Goal: Information Seeking & Learning: Check status

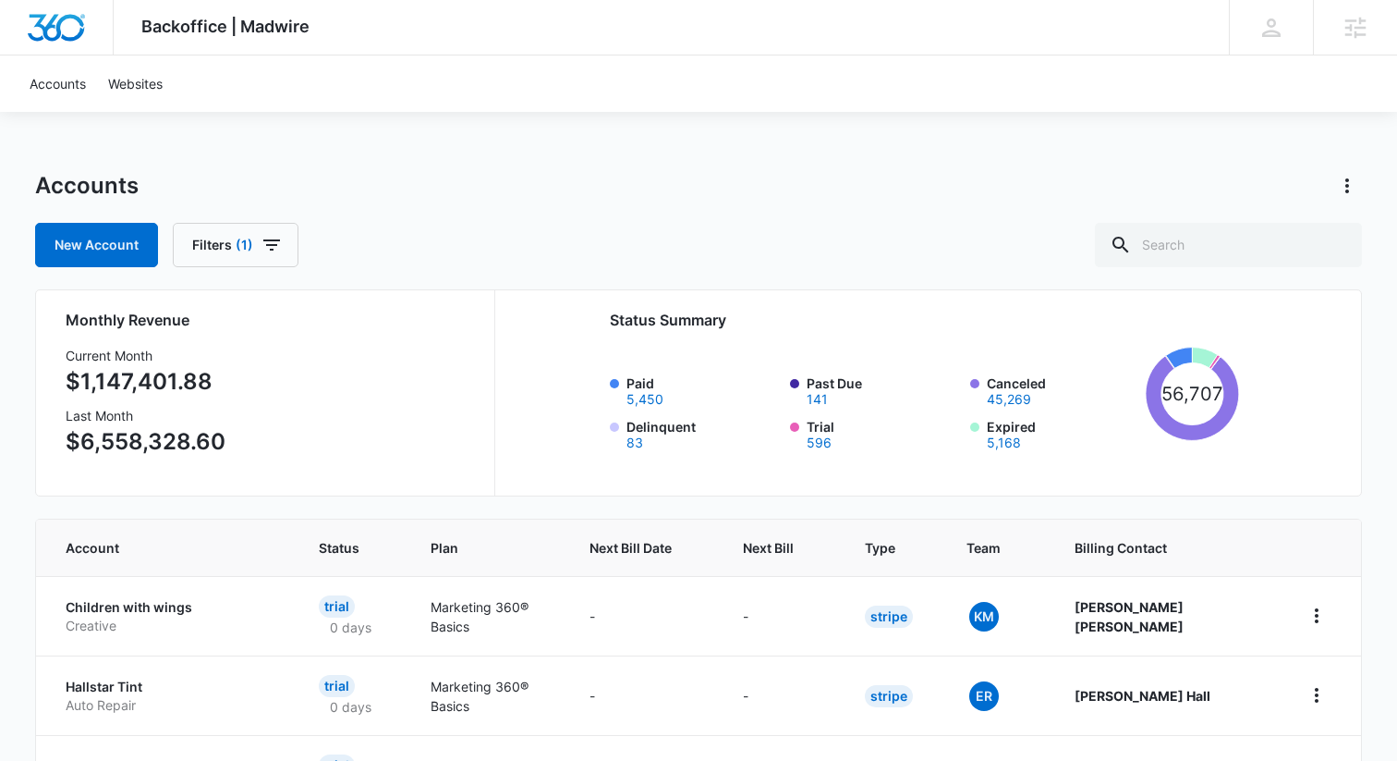
click at [461, 539] on span "Plan" at bounding box center [488, 547] width 114 height 19
click at [614, 539] on th "Next Bill Date" at bounding box center [643, 547] width 153 height 56
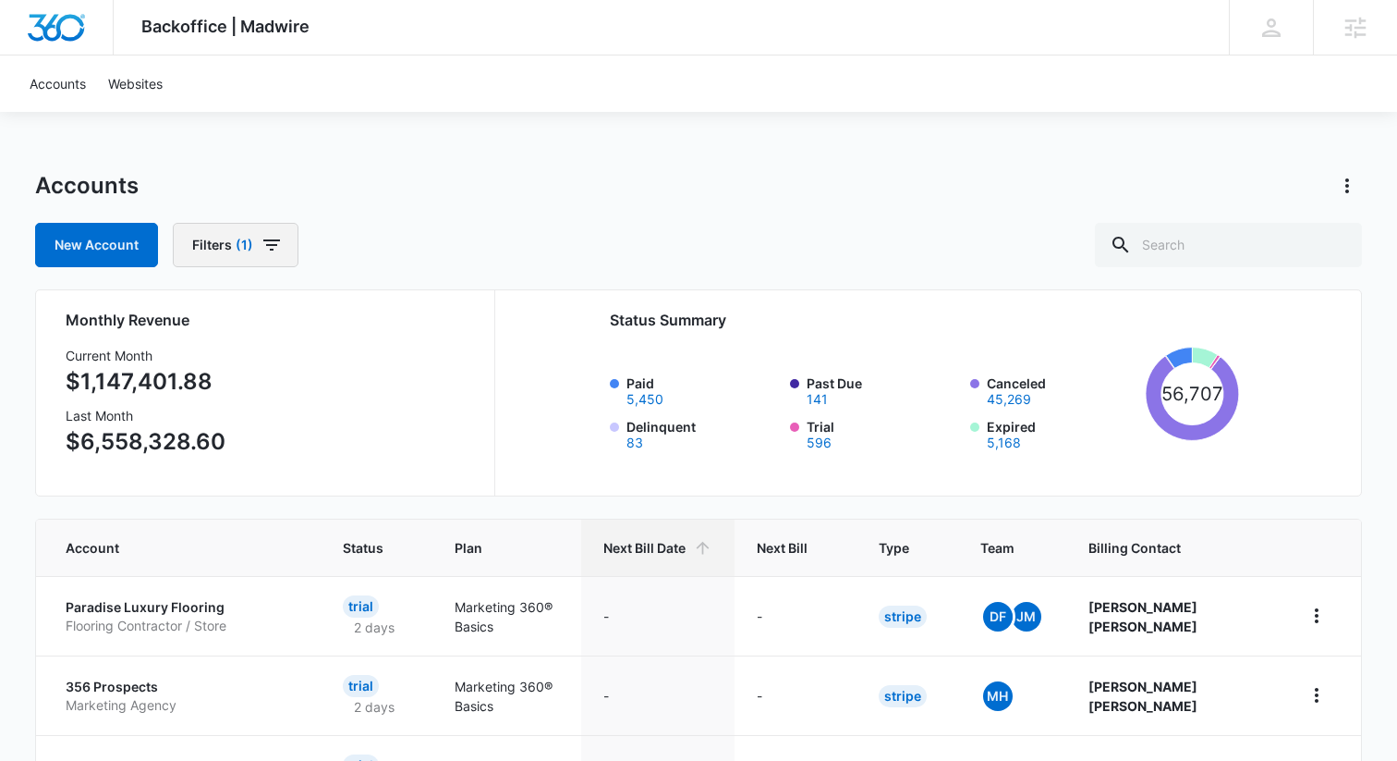
click at [236, 245] on span "(1)" at bounding box center [245, 244] width 18 height 13
click at [290, 356] on icon "Clear" at bounding box center [297, 361] width 14 height 14
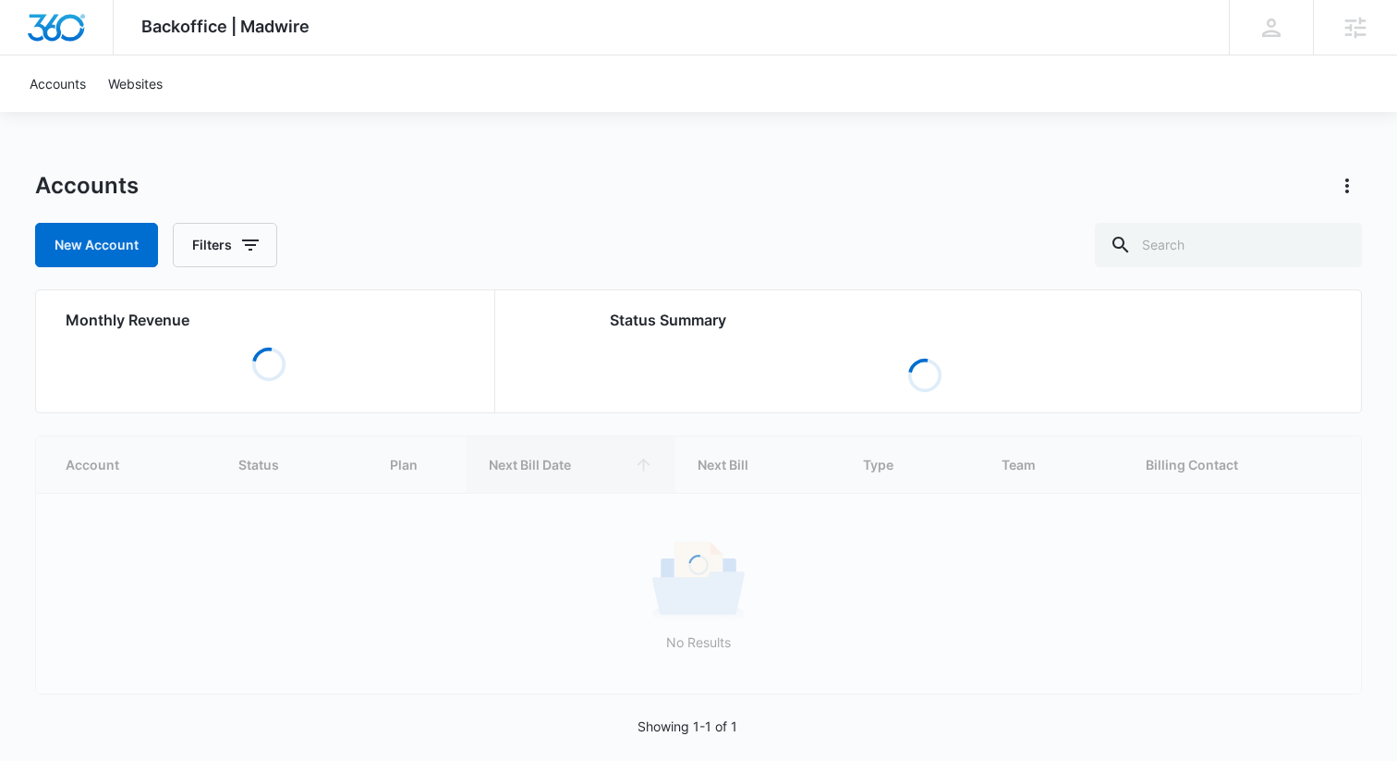
click at [333, 238] on div "New Account Filters" at bounding box center [698, 245] width 1327 height 44
click at [232, 252] on button "Filters" at bounding box center [225, 245] width 104 height 44
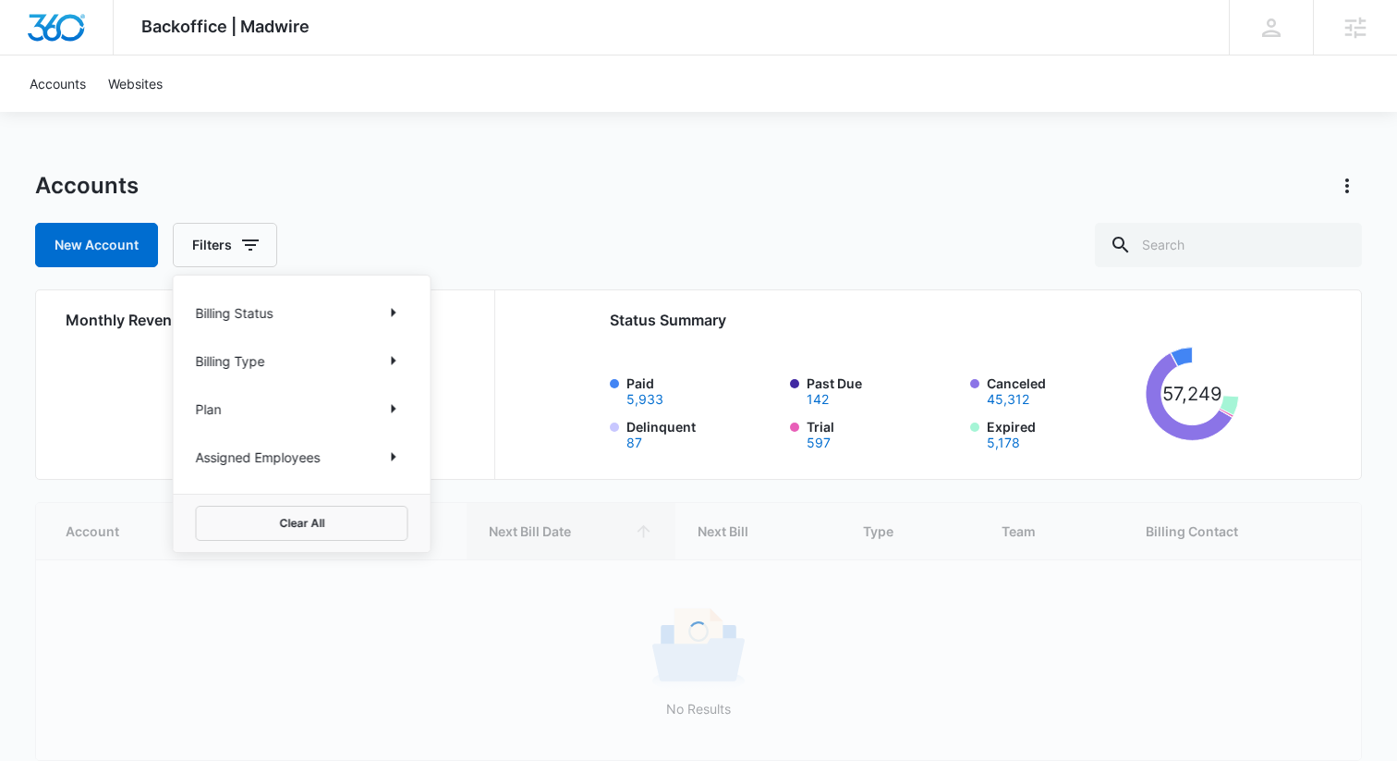
click at [248, 303] on p "Billing Status" at bounding box center [235, 312] width 78 height 19
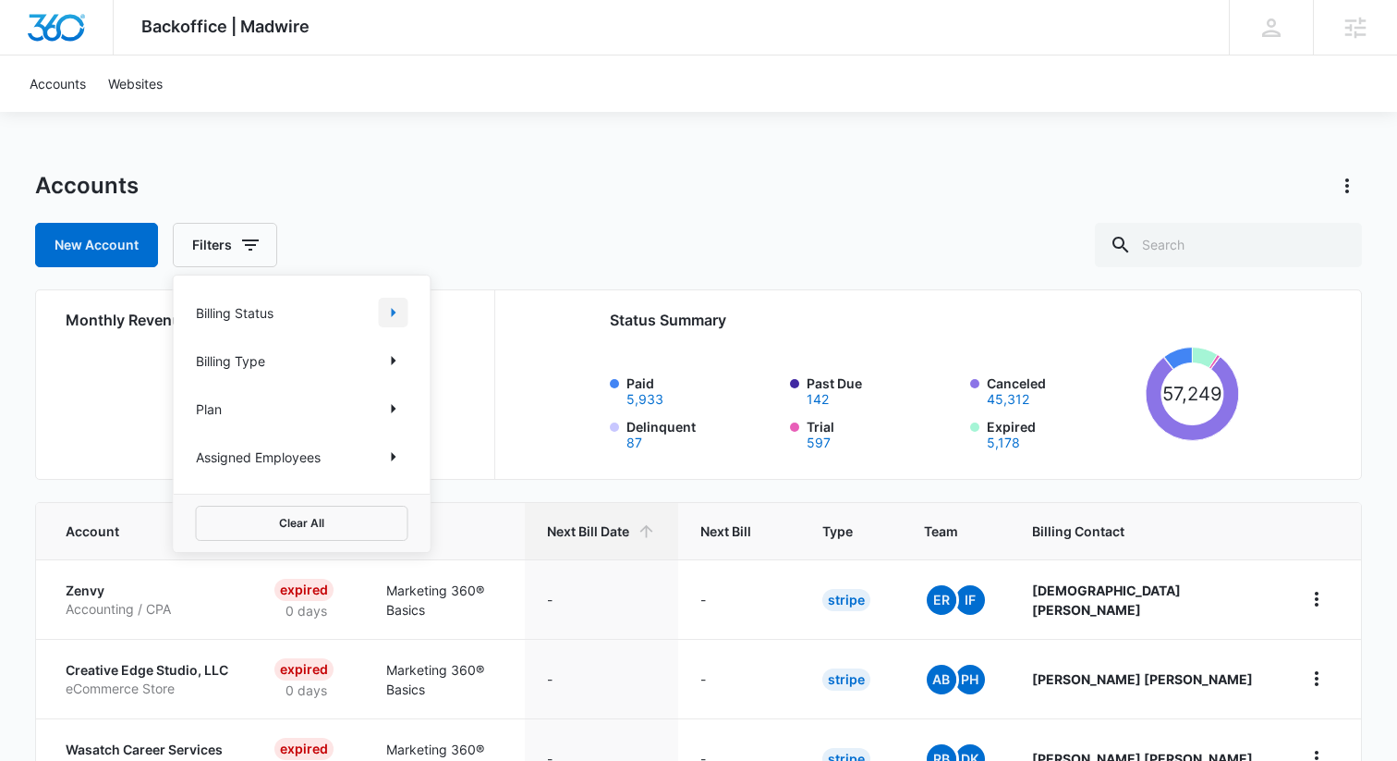
click at [383, 307] on icon "Show Billing Status filters" at bounding box center [394, 312] width 22 height 22
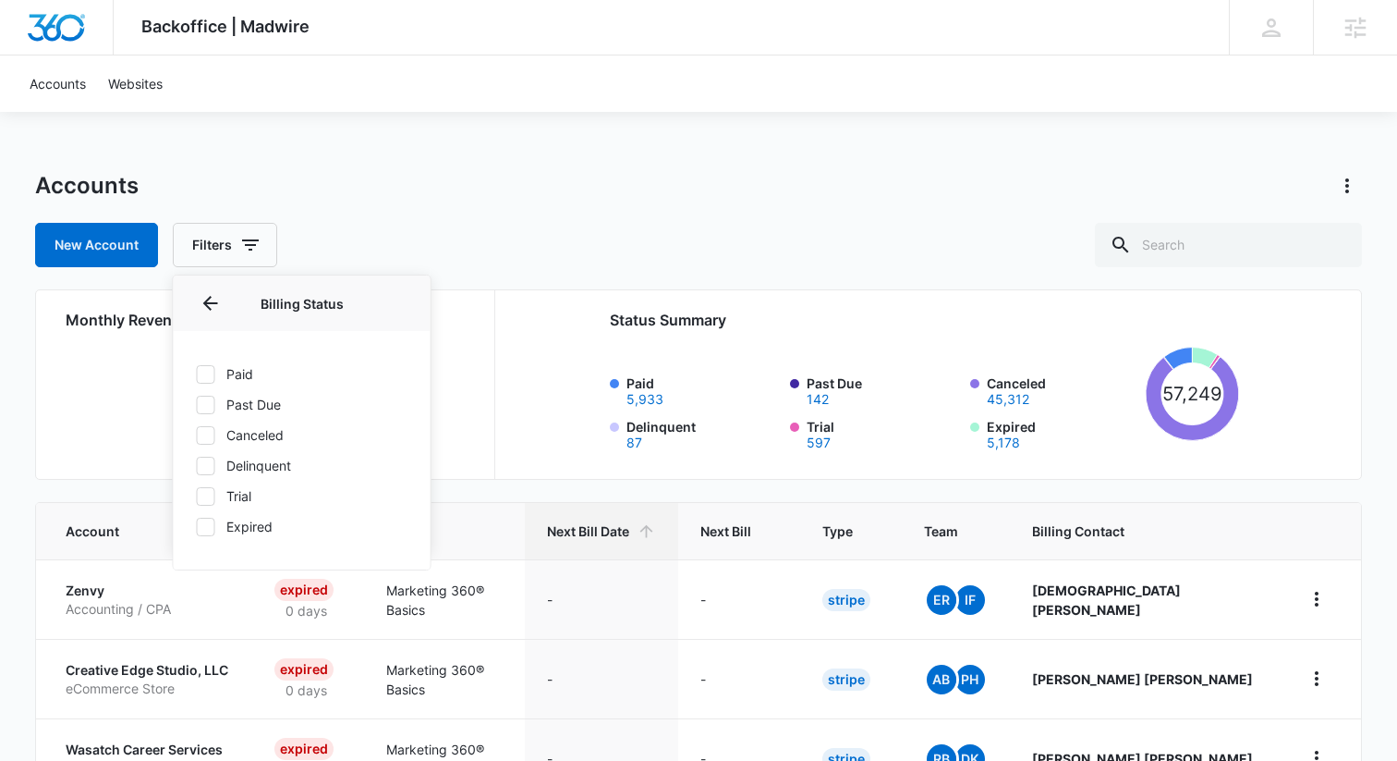
click at [270, 407] on label "Past Due" at bounding box center [302, 404] width 213 height 19
click at [197, 405] on input "Past Due" at bounding box center [196, 404] width 1 height 1
checkbox input "true"
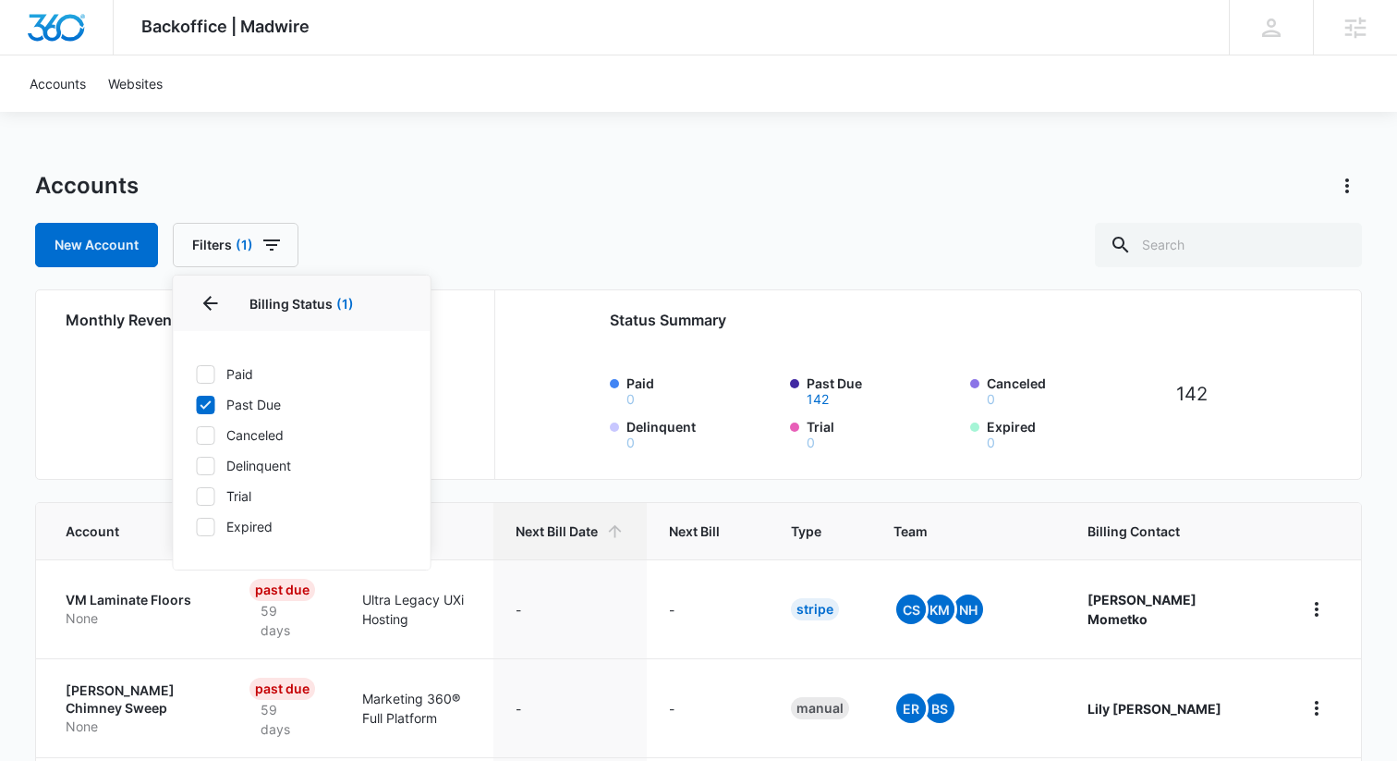
click at [260, 466] on label "Delinquent" at bounding box center [302, 465] width 213 height 19
click at [197, 466] on input "Delinquent" at bounding box center [196, 465] width 1 height 1
checkbox input "true"
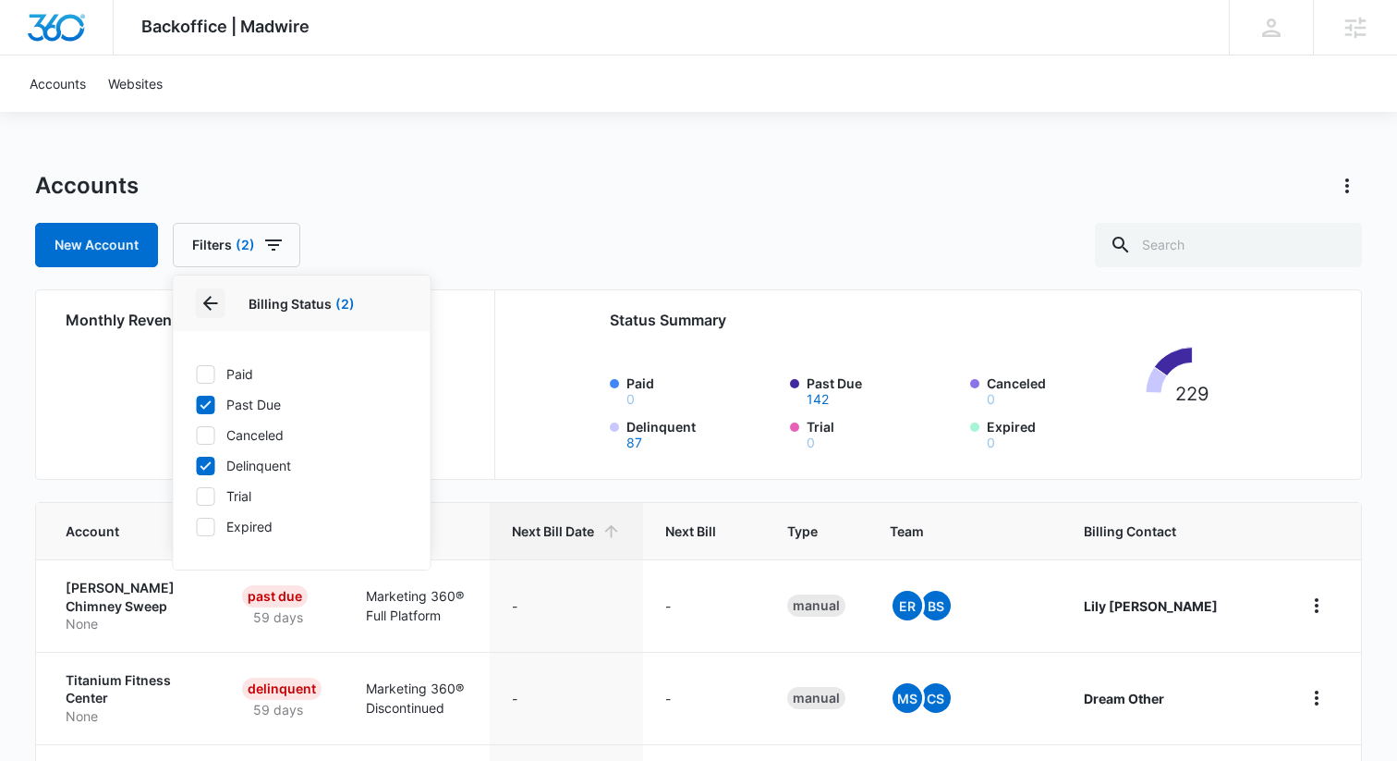
click at [207, 305] on icon "Back" at bounding box center [210, 303] width 15 height 15
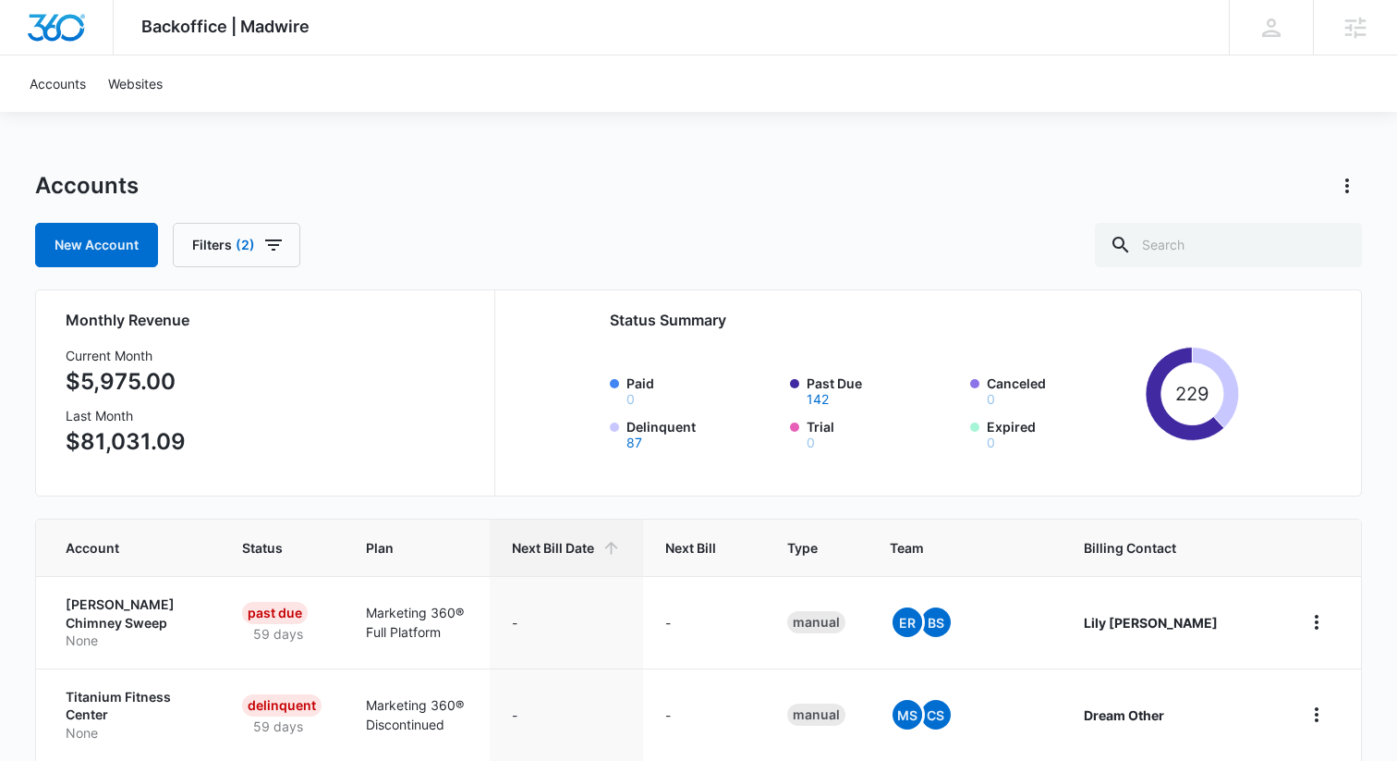
click at [449, 237] on div "New Account Filters (2)" at bounding box center [698, 245] width 1327 height 44
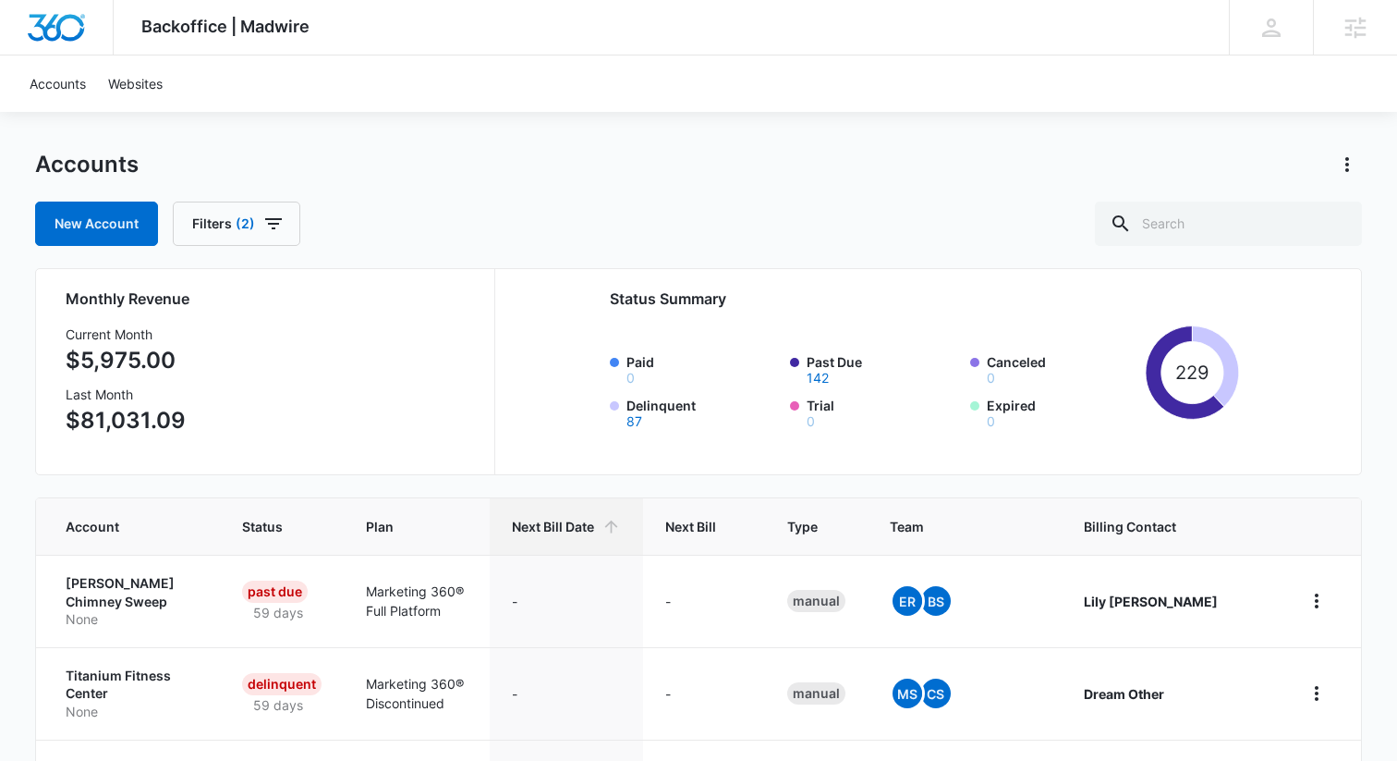
scroll to position [36, 0]
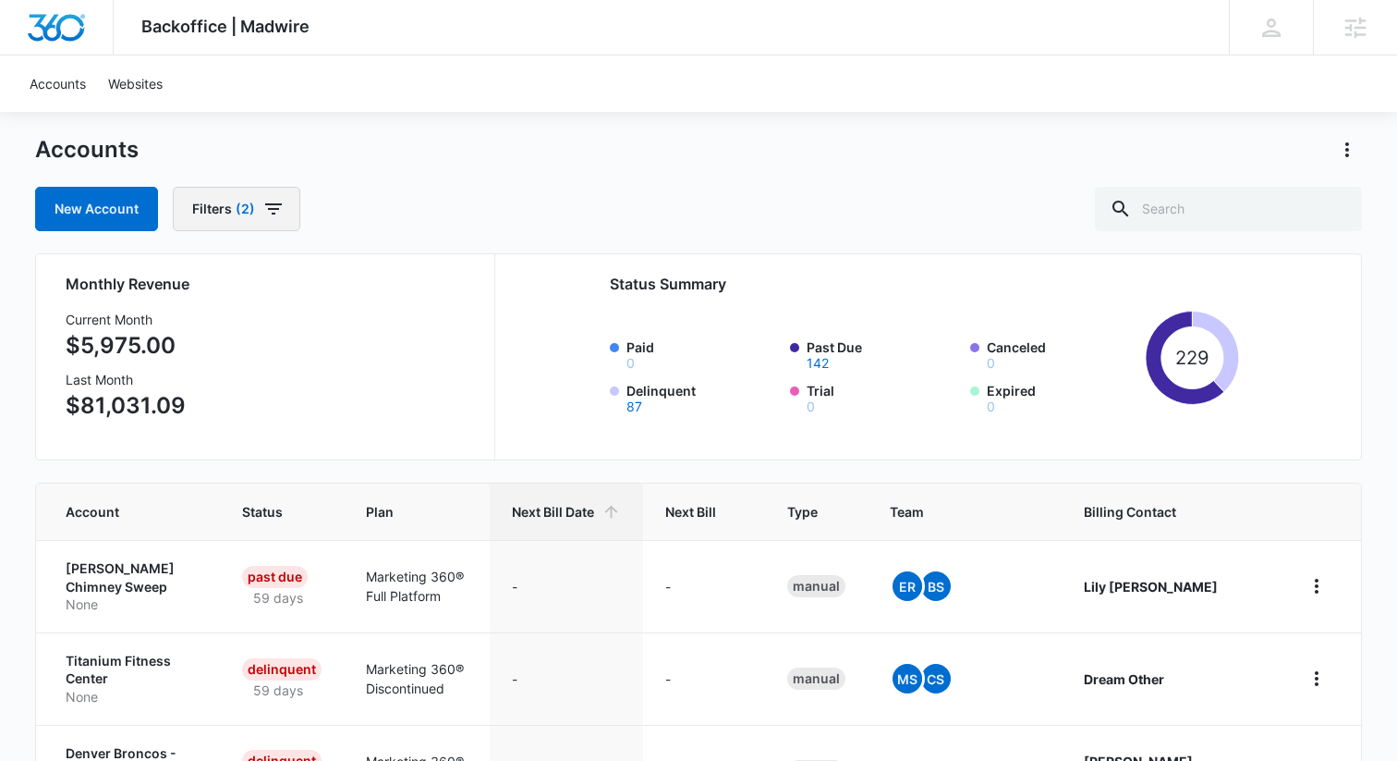
click at [234, 225] on button "Filters (2)" at bounding box center [237, 209] width 128 height 44
click at [360, 274] on div "Billing Status 2" at bounding box center [302, 277] width 213 height 30
click at [384, 274] on icon "Show Billing Status filters" at bounding box center [394, 276] width 22 height 22
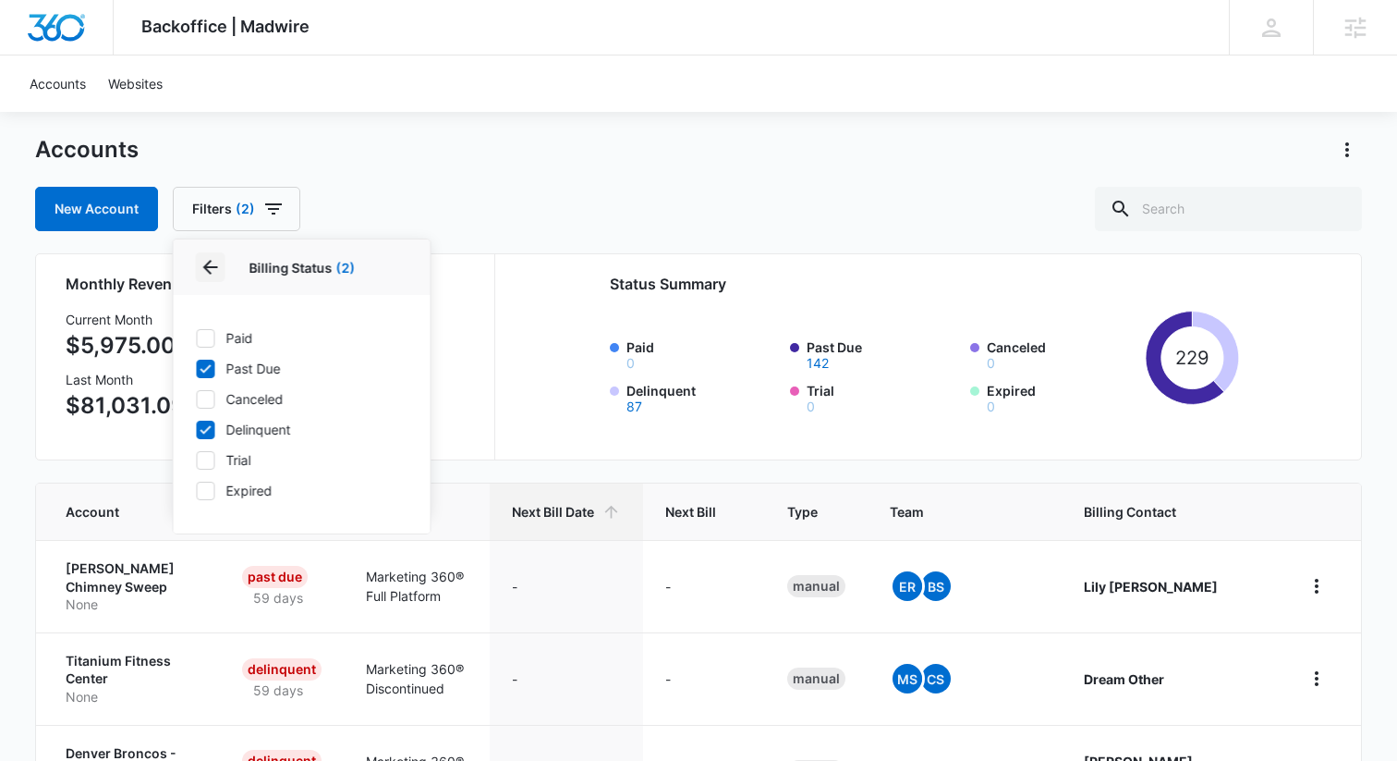
click at [203, 266] on icon "Back" at bounding box center [210, 267] width 15 height 15
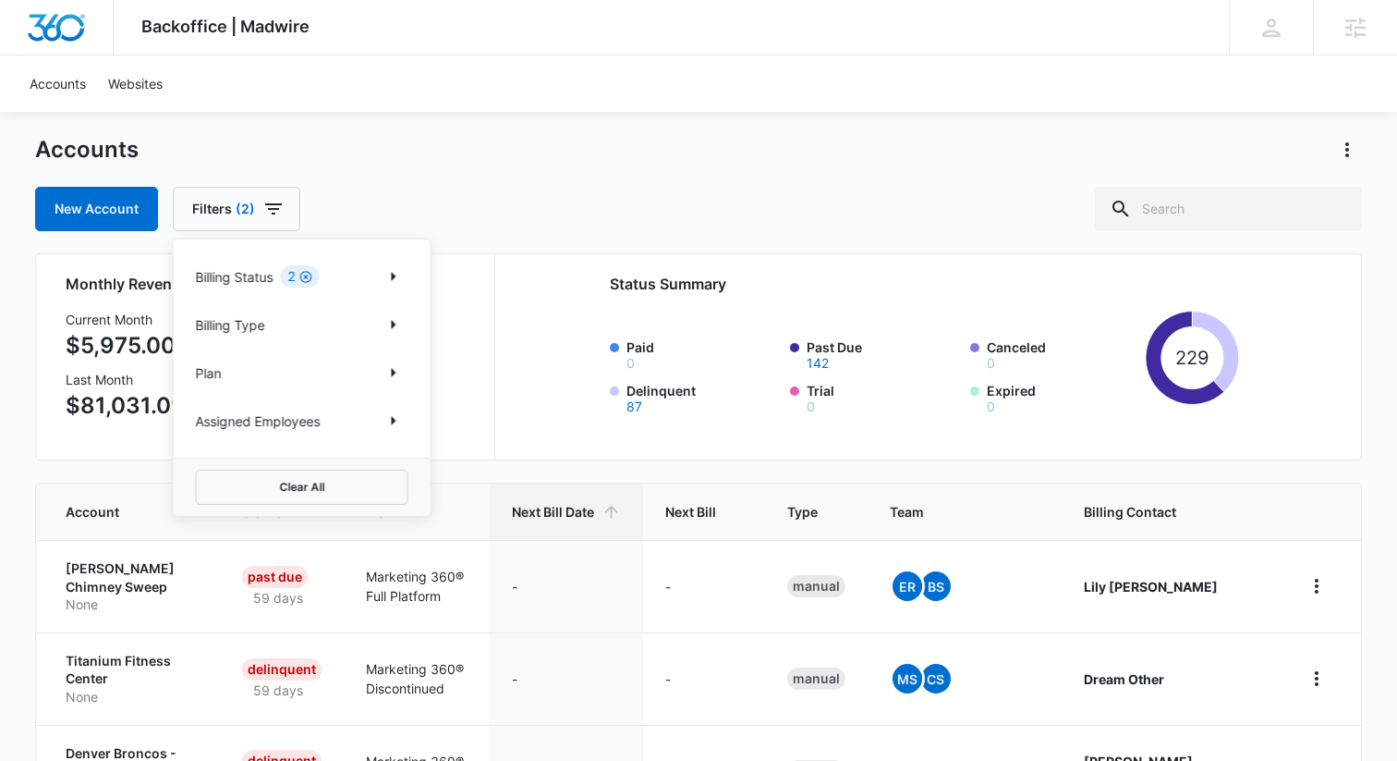
click at [304, 273] on icon "Clear" at bounding box center [306, 277] width 12 height 12
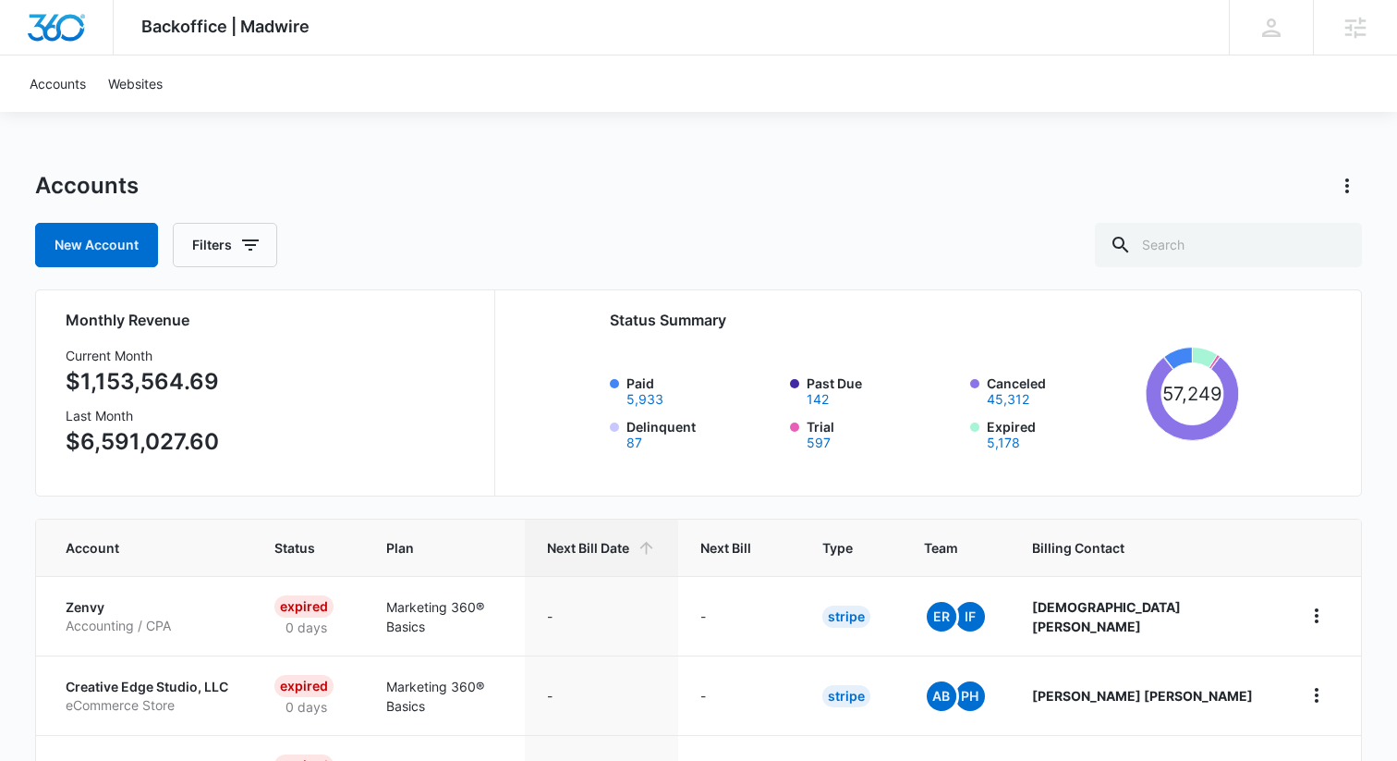
click at [488, 253] on div "New Account Filters" at bounding box center [698, 245] width 1327 height 44
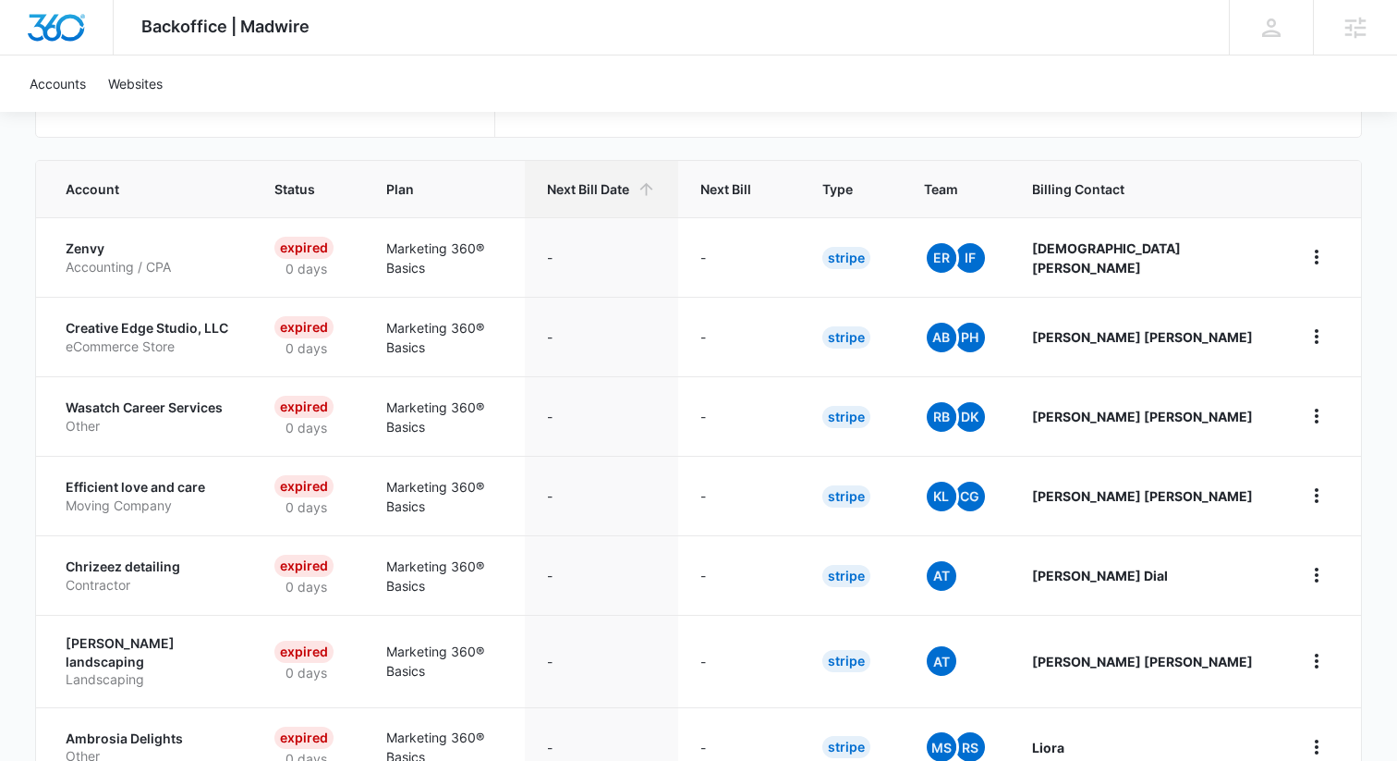
scroll to position [359, 0]
